Goal: Use online tool/utility: Utilize a website feature to perform a specific function

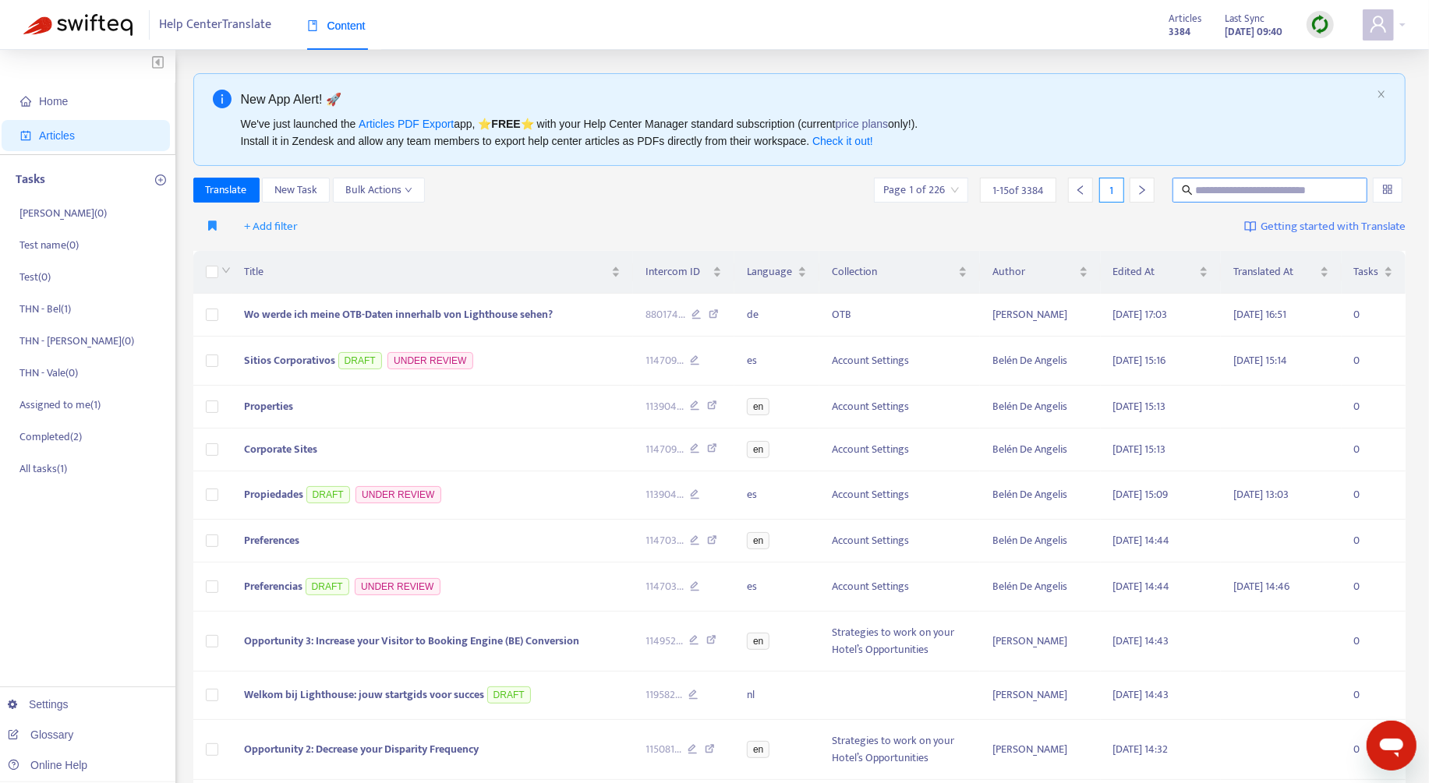
click at [1260, 182] on input "text" at bounding box center [1271, 190] width 150 height 17
type input "********"
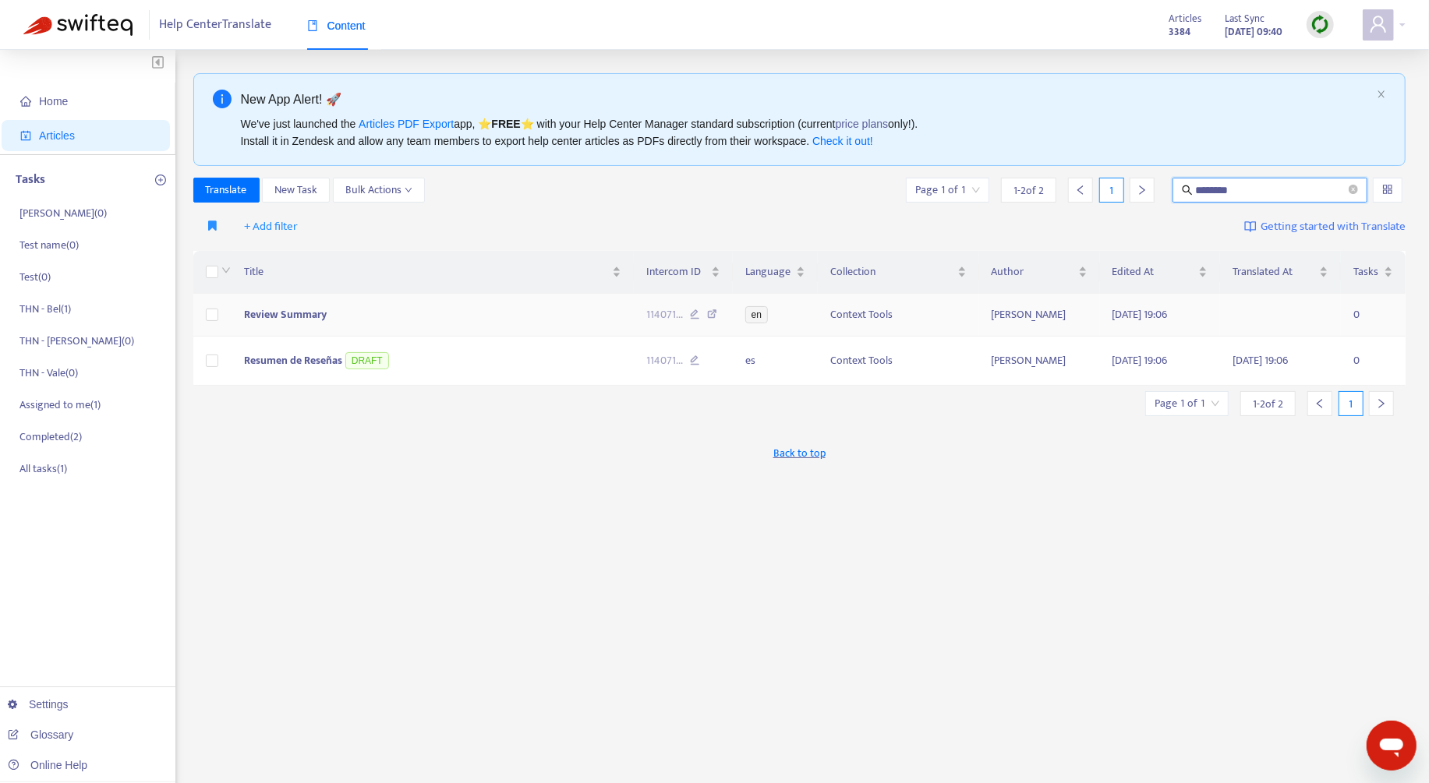
click at [221, 316] on td at bounding box center [212, 315] width 39 height 43
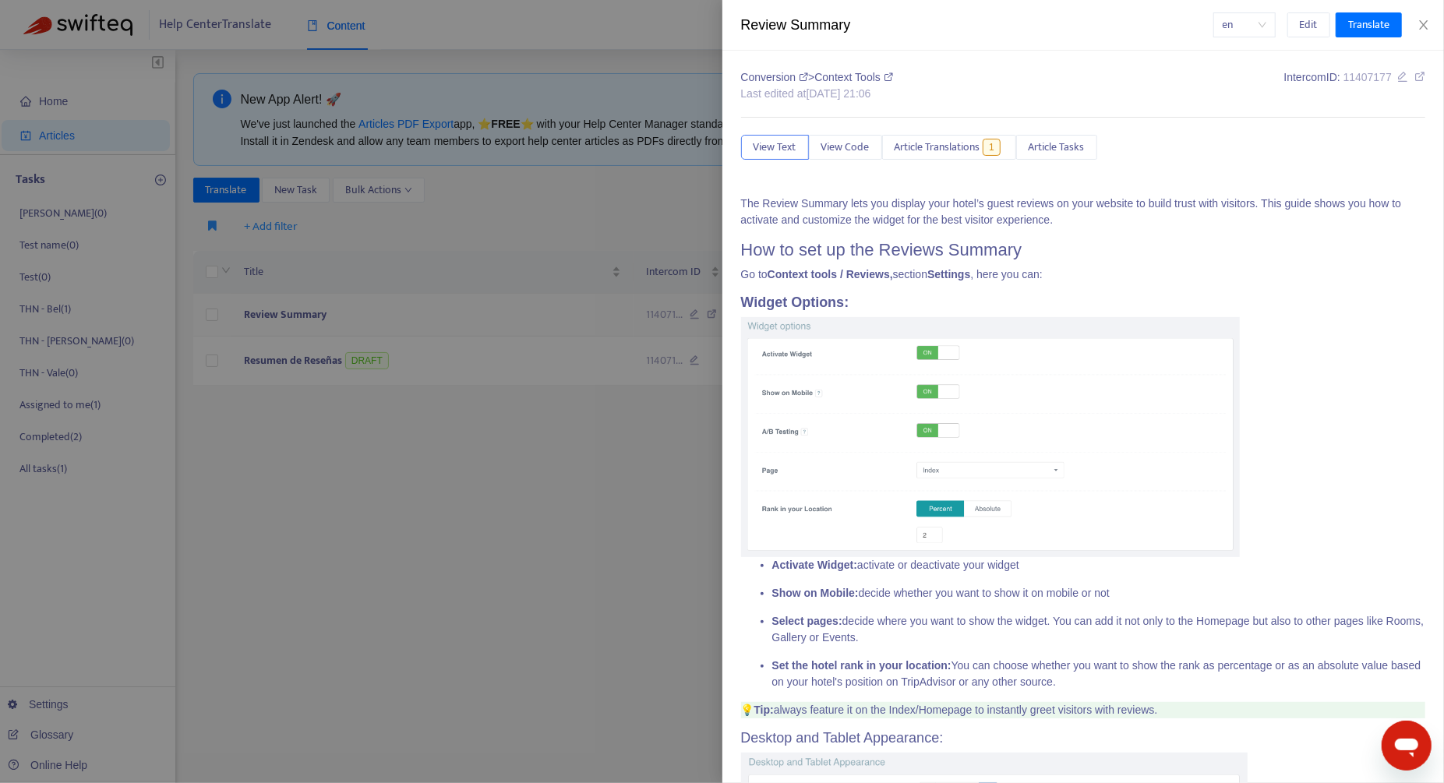
click at [212, 316] on div at bounding box center [722, 391] width 1444 height 783
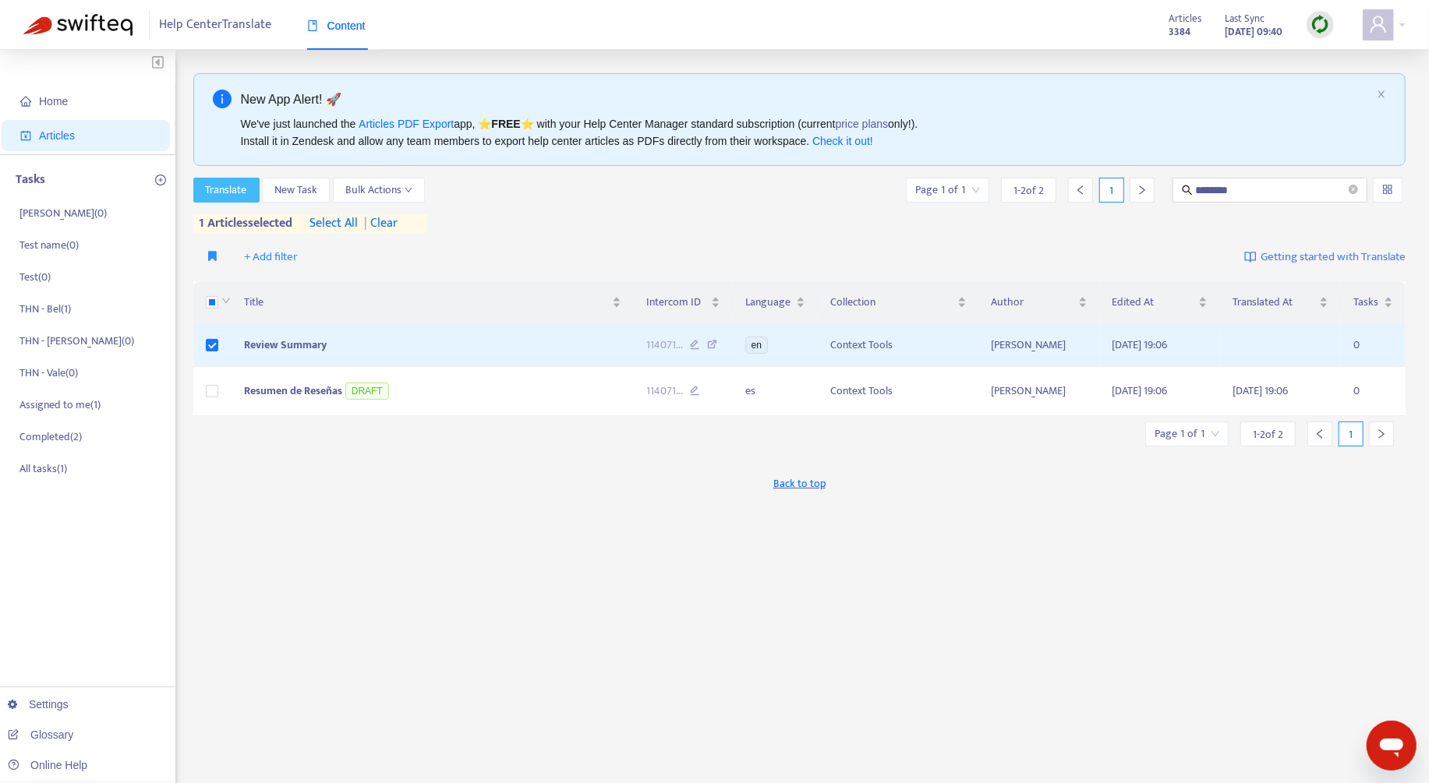
click at [222, 192] on span "Translate" at bounding box center [226, 190] width 41 height 17
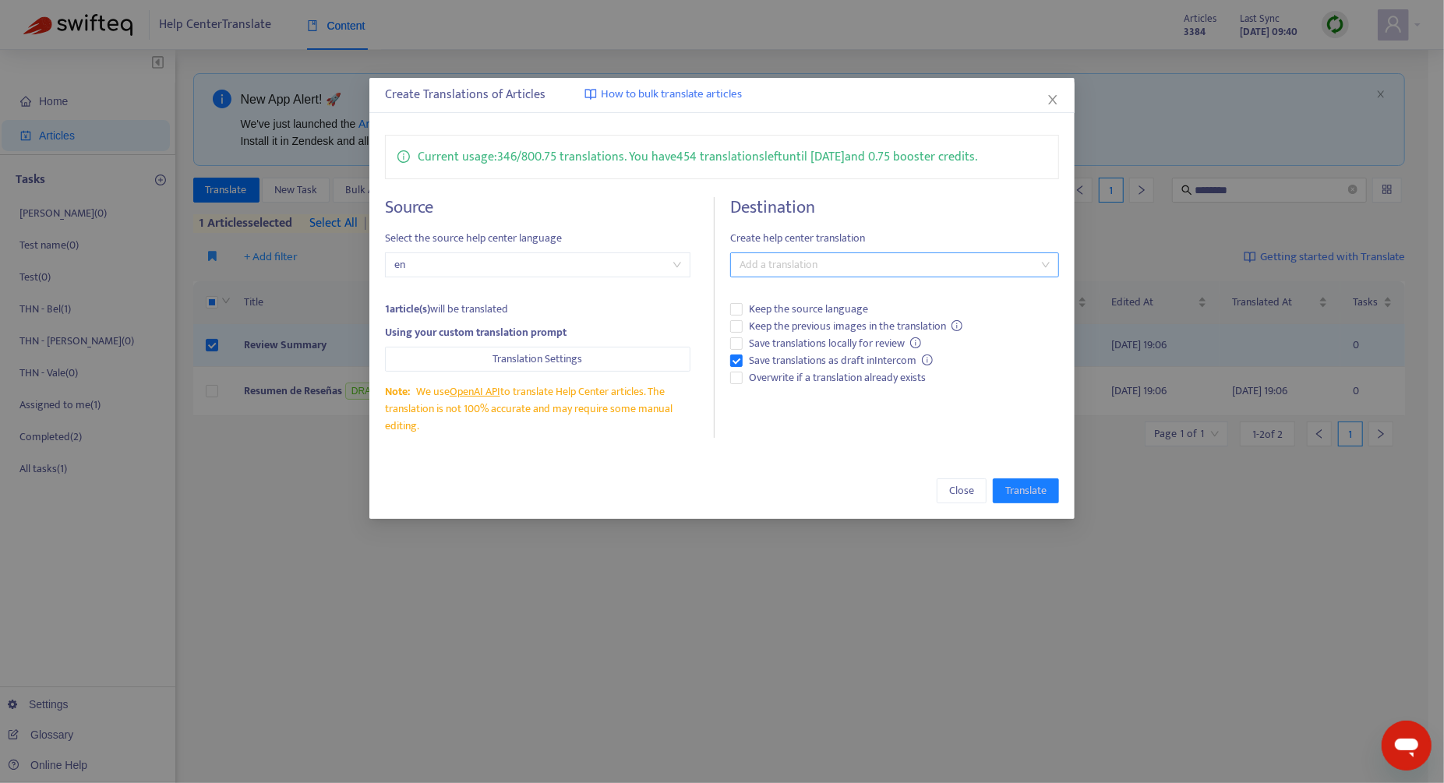
click at [828, 259] on div at bounding box center [887, 265] width 306 height 19
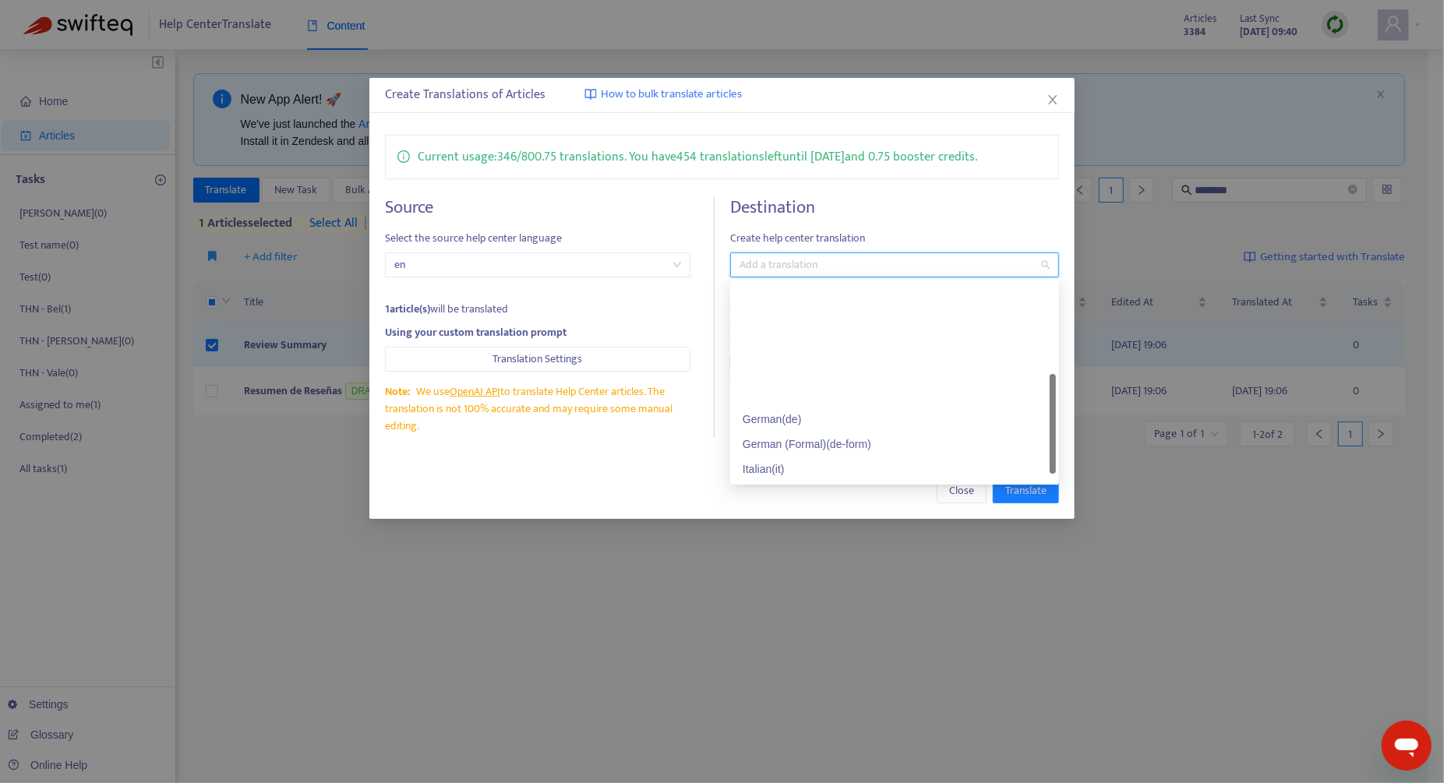
scroll to position [137, 0]
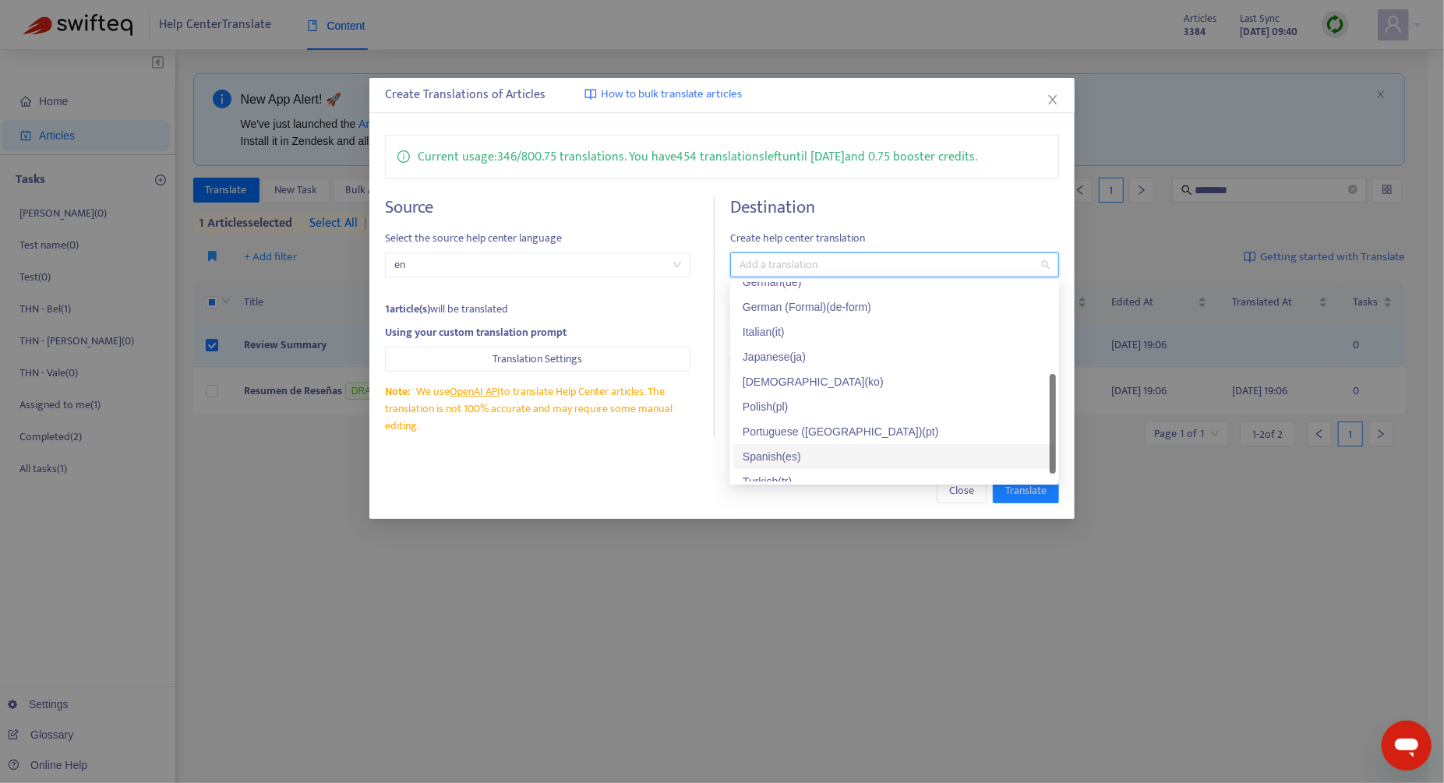
click at [827, 461] on div "Spanish ( es )" at bounding box center [895, 456] width 304 height 17
click at [627, 470] on div "Close Translate" at bounding box center [721, 491] width 705 height 56
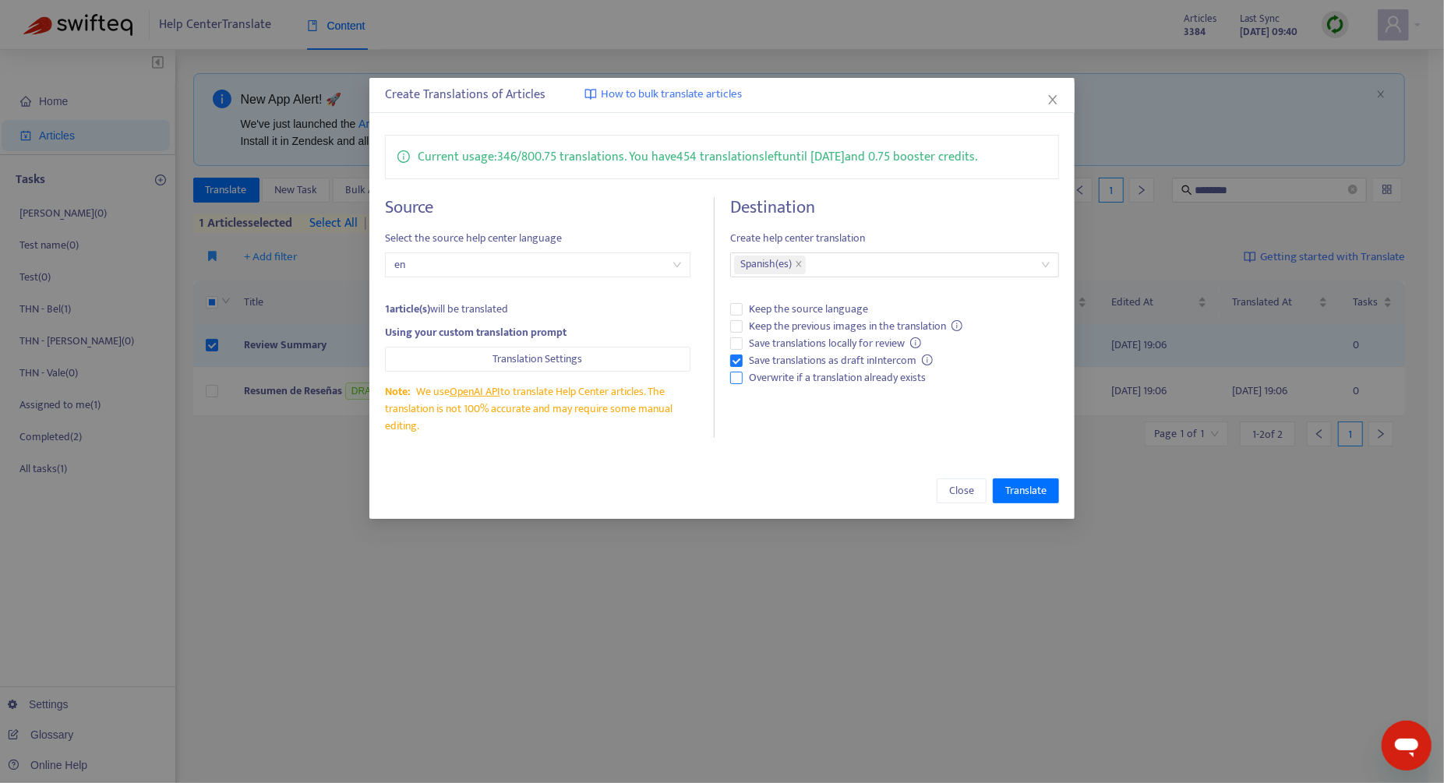
click at [768, 369] on span "Overwrite if a translation already exists" at bounding box center [837, 377] width 189 height 17
click at [1021, 484] on span "Translate" at bounding box center [1025, 490] width 41 height 17
